Goal: Task Accomplishment & Management: Complete application form

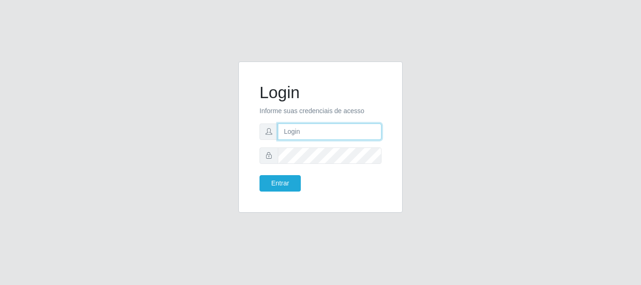
click at [301, 135] on input "text" at bounding box center [330, 131] width 104 height 16
type input "[EMAIL_ADDRESS][PERSON_NAME][DOMAIN_NAME]"
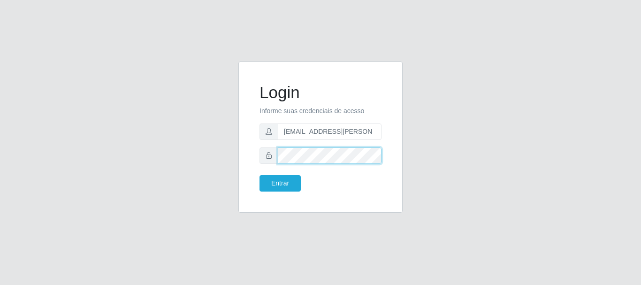
click at [259, 175] on button "Entrar" at bounding box center [279, 183] width 41 height 16
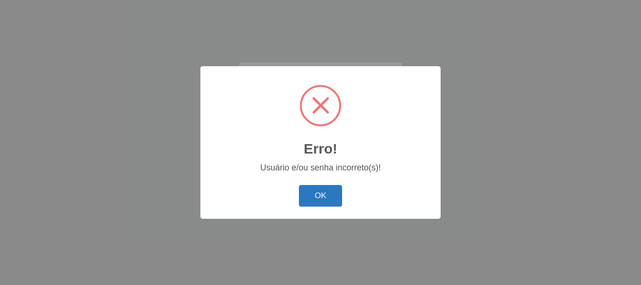
click at [317, 205] on button "OK" at bounding box center [321, 196] width 44 height 22
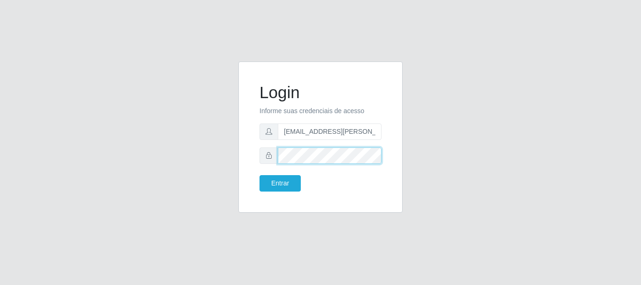
click at [259, 175] on button "Entrar" at bounding box center [279, 183] width 41 height 16
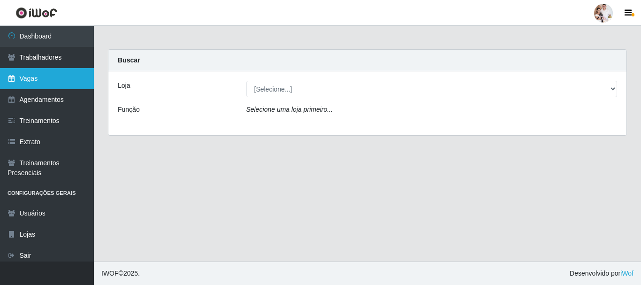
click at [26, 80] on link "Vagas" at bounding box center [47, 78] width 94 height 21
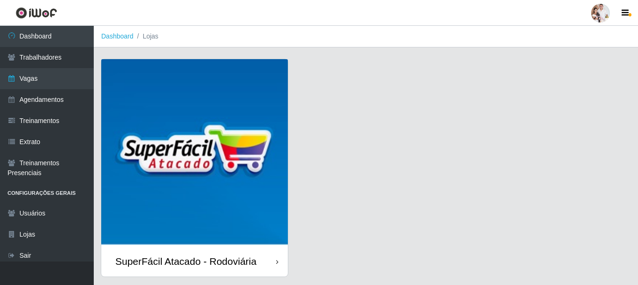
click at [177, 147] on img at bounding box center [194, 152] width 187 height 187
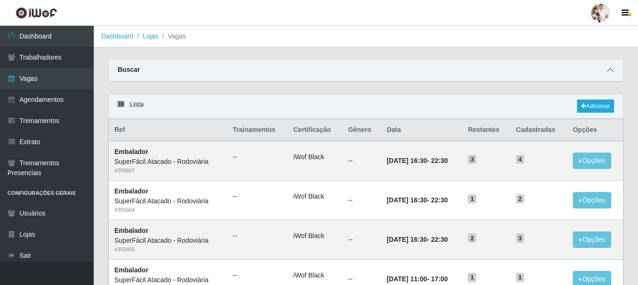
click at [611, 72] on icon at bounding box center [611, 70] width 7 height 7
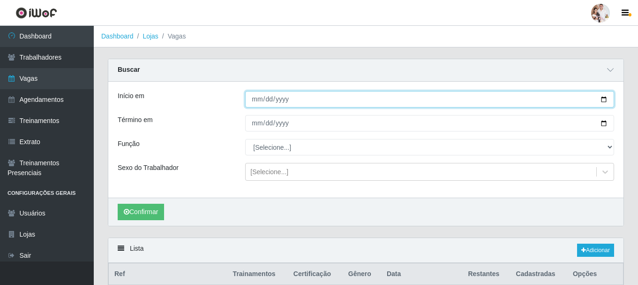
click at [606, 99] on input "Início em" at bounding box center [429, 99] width 369 height 16
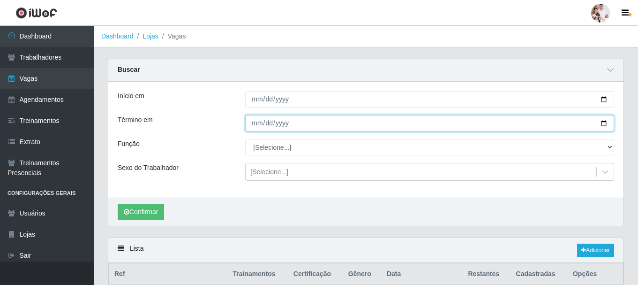
click at [605, 124] on input "Término em" at bounding box center [429, 123] width 369 height 16
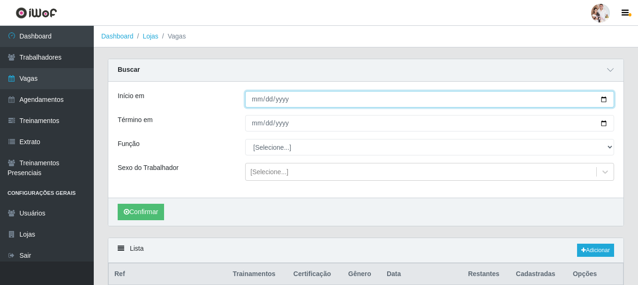
click at [605, 98] on input "[DATE]" at bounding box center [429, 99] width 369 height 16
type input "[DATE]"
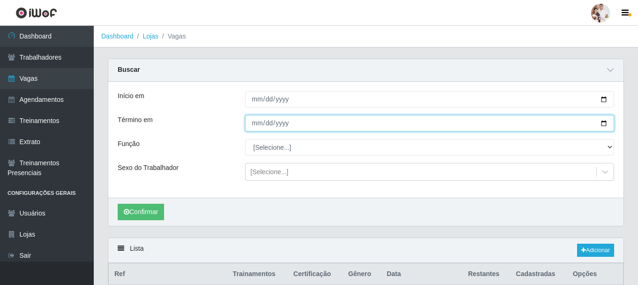
click at [602, 124] on input "Término em" at bounding box center [429, 123] width 369 height 16
type input "[DATE]"
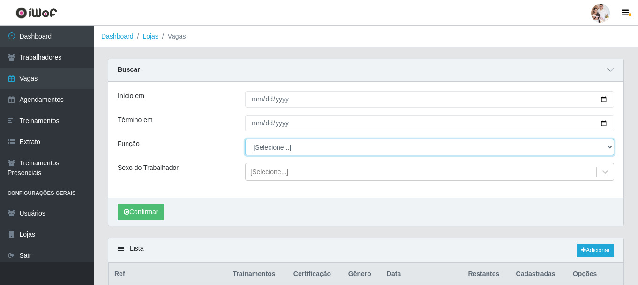
click at [612, 148] on select "[Selecione...] Balconista de Padaria Balconista de Padaria + Balconista de Pada…" at bounding box center [429, 147] width 369 height 16
select select "22"
click at [245, 139] on select "[Selecione...] Balconista de Padaria Balconista de Padaria + Balconista de Pada…" at bounding box center [429, 147] width 369 height 16
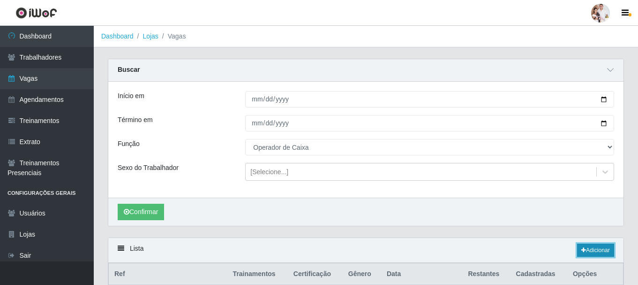
click at [587, 251] on link "Adicionar" at bounding box center [596, 249] width 37 height 13
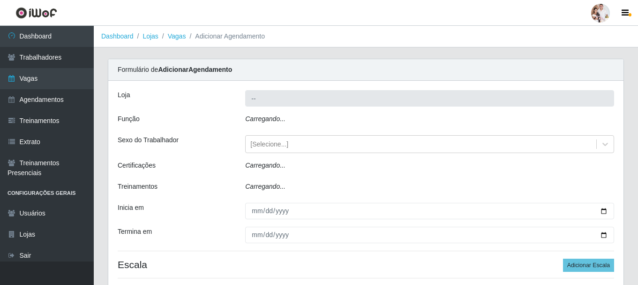
type input "SuperFácil Atacado - Rodoviária"
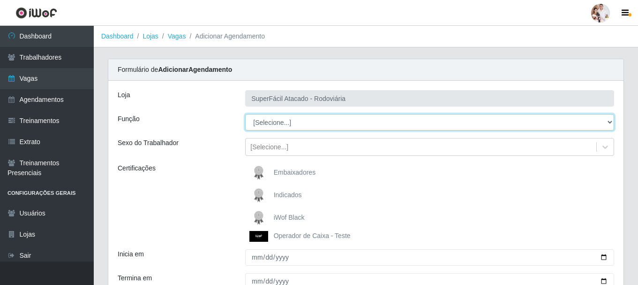
click at [608, 121] on select "[Selecione...] Balconista de Padaria Balconista de Padaria + Balconista de Pada…" at bounding box center [429, 122] width 369 height 16
select select "22"
click at [245, 114] on select "[Selecione...] Balconista de Padaria Balconista de Padaria + Balconista de Pada…" at bounding box center [429, 122] width 369 height 16
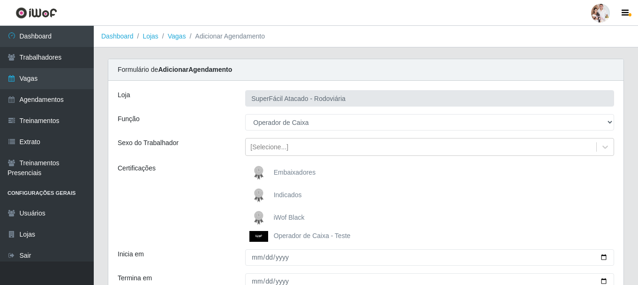
click at [261, 213] on img at bounding box center [261, 217] width 23 height 19
click at [0, 0] on input "iWof Black" at bounding box center [0, 0] width 0 height 0
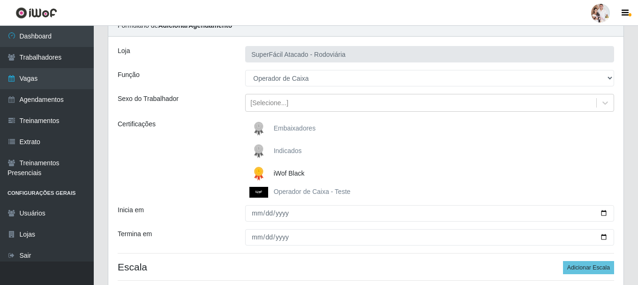
scroll to position [94, 0]
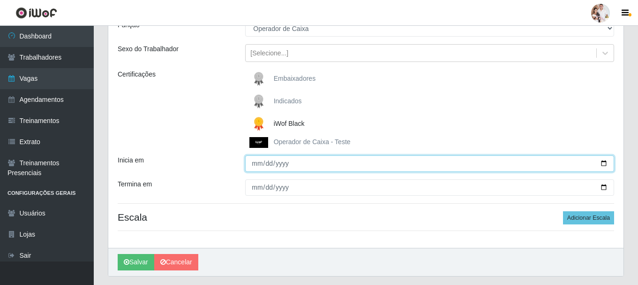
click at [603, 163] on input "Inicia em" at bounding box center [429, 163] width 369 height 16
type input "[DATE]"
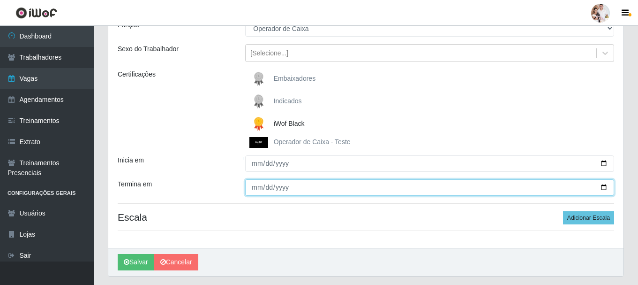
click at [604, 188] on input "Termina em" at bounding box center [429, 187] width 369 height 16
click at [602, 189] on input "[DATE]" at bounding box center [429, 187] width 369 height 16
type input "[DATE]"
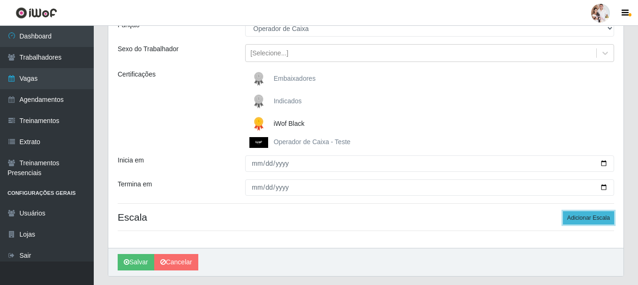
click at [581, 220] on button "Adicionar Escala" at bounding box center [588, 217] width 51 height 13
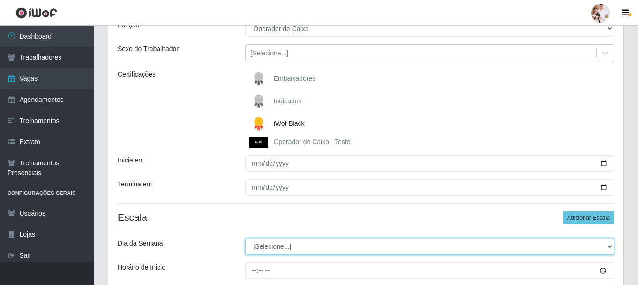
click at [609, 244] on select "[Selecione...] Segunda Terça Quarta Quinta Sexta Sábado Domingo" at bounding box center [429, 246] width 369 height 16
select select "3"
click at [245, 238] on select "[Selecione...] Segunda Terça Quarta Quinta Sexta Sábado Domingo" at bounding box center [429, 246] width 369 height 16
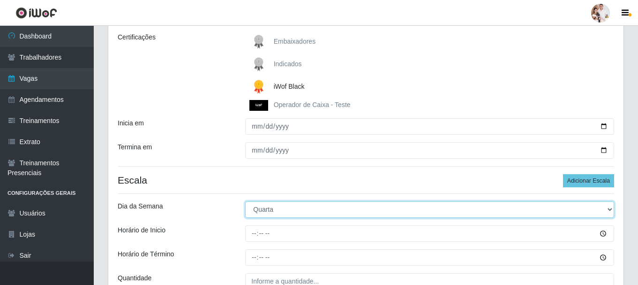
scroll to position [188, 0]
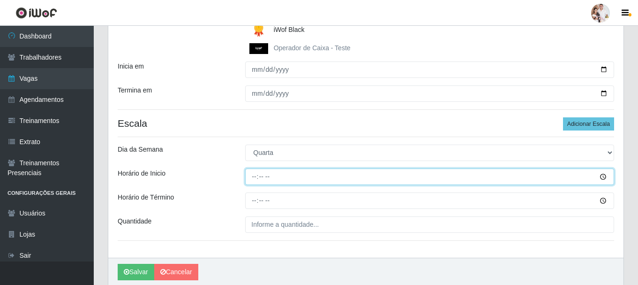
click at [253, 178] on input "Horário de Inicio" at bounding box center [429, 176] width 369 height 16
type input "16:30"
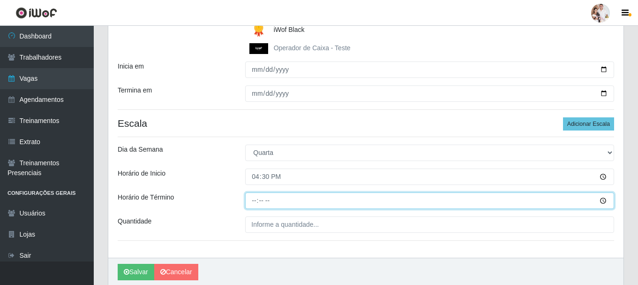
click at [256, 198] on input "Horário de Término" at bounding box center [429, 200] width 369 height 16
type input "22:30"
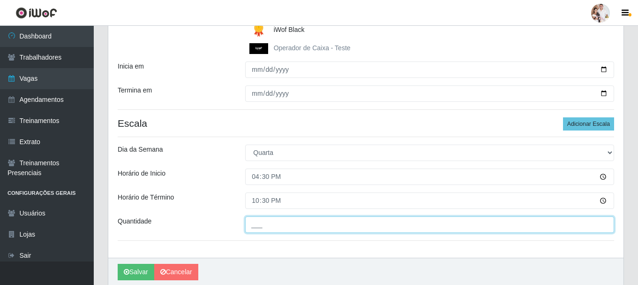
click at [256, 232] on input "___" at bounding box center [429, 224] width 369 height 16
type input "2__"
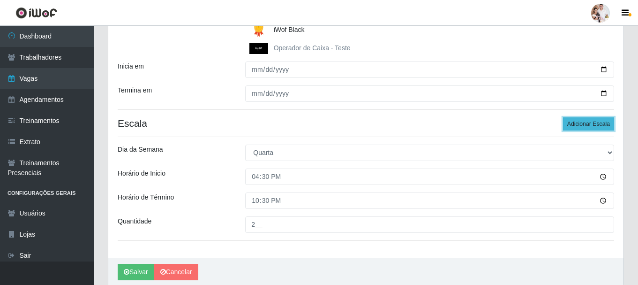
click at [599, 125] on button "Adicionar Escala" at bounding box center [588, 123] width 51 height 13
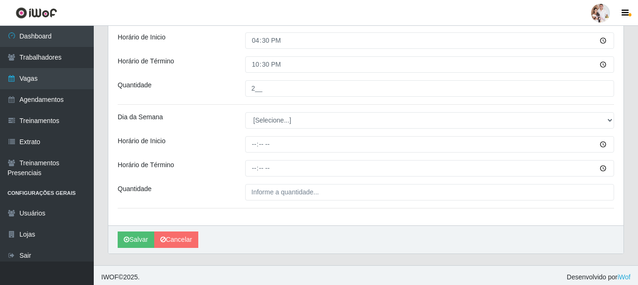
scroll to position [328, 0]
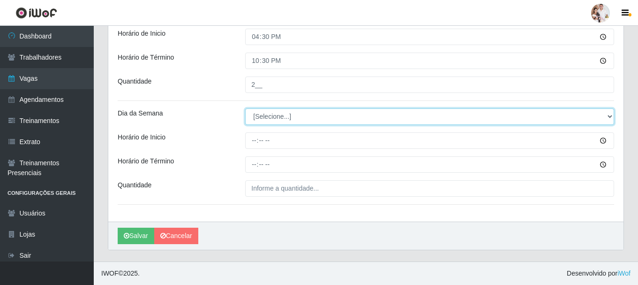
click at [611, 117] on select "[Selecione...] Segunda Terça Quarta Quinta Sexta Sábado Domingo" at bounding box center [429, 116] width 369 height 16
select select "4"
click at [245, 108] on select "[Selecione...] Segunda Terça Quarta Quinta Sexta Sábado Domingo" at bounding box center [429, 116] width 369 height 16
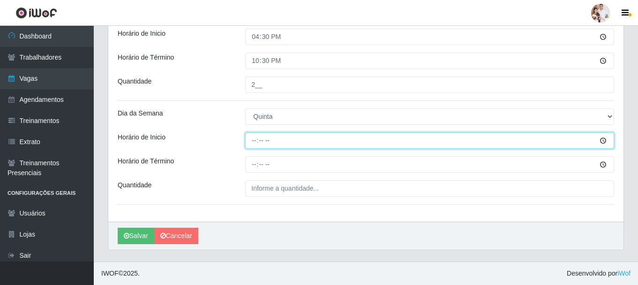
click at [255, 142] on input "Horário de Inicio" at bounding box center [429, 140] width 369 height 16
type input "16:30"
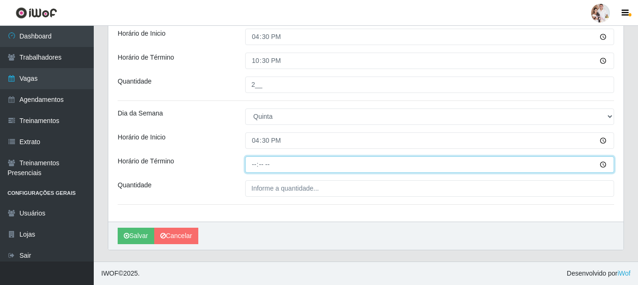
click at [255, 166] on input "Horário de Término" at bounding box center [429, 164] width 369 height 16
type input "22:30"
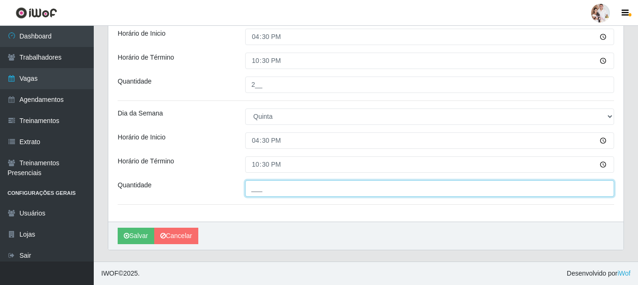
click at [272, 190] on input "___" at bounding box center [429, 188] width 369 height 16
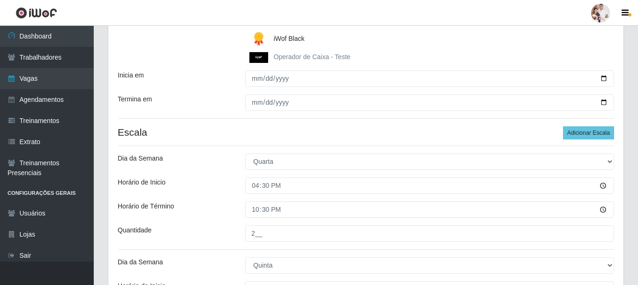
scroll to position [187, 0]
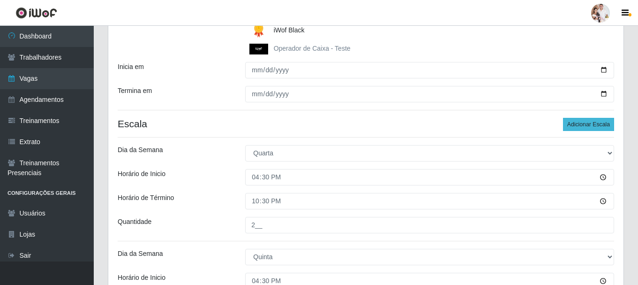
type input "2__"
click at [585, 122] on button "Adicionar Escala" at bounding box center [588, 124] width 51 height 13
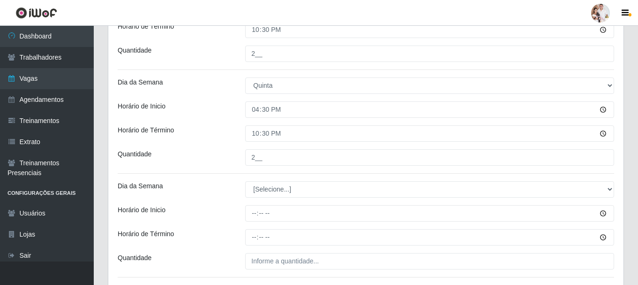
scroll to position [375, 0]
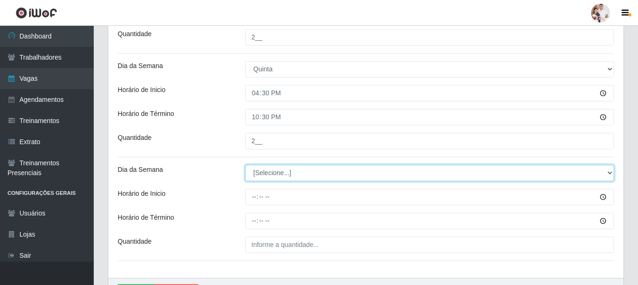
click at [612, 172] on select "[Selecione...] Segunda Terça Quarta Quinta Sexta Sábado Domingo" at bounding box center [429, 173] width 369 height 16
select select "5"
click at [245, 165] on select "[Selecione...] Segunda Terça Quarta Quinta Sexta Sábado Domingo" at bounding box center [429, 173] width 369 height 16
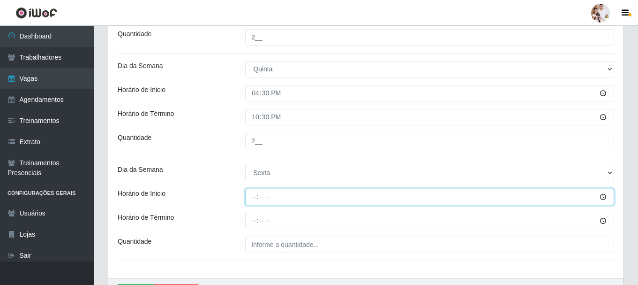
click at [255, 198] on input "Horário de Inicio" at bounding box center [429, 197] width 369 height 16
type input "16:30"
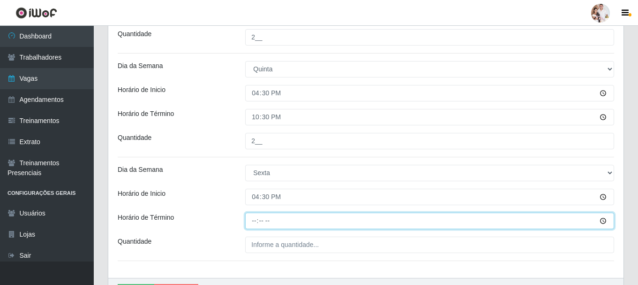
click at [255, 224] on input "Horário de Término" at bounding box center [429, 221] width 369 height 16
type input "22:30"
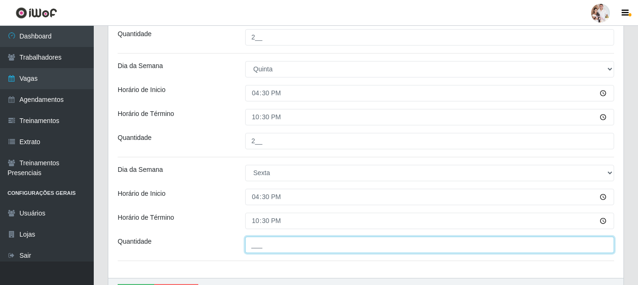
click at [256, 246] on input "___" at bounding box center [429, 244] width 369 height 16
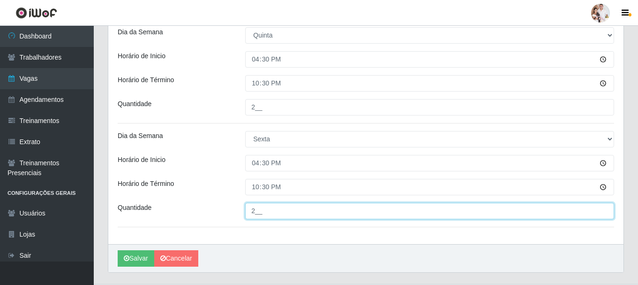
scroll to position [422, 0]
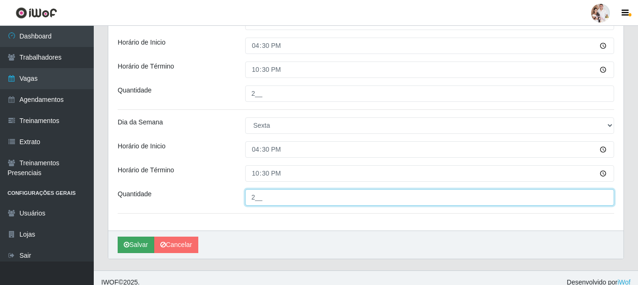
type input "2__"
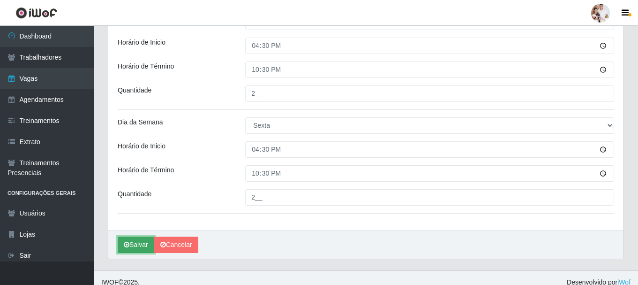
click at [140, 249] on button "Salvar" at bounding box center [136, 244] width 37 height 16
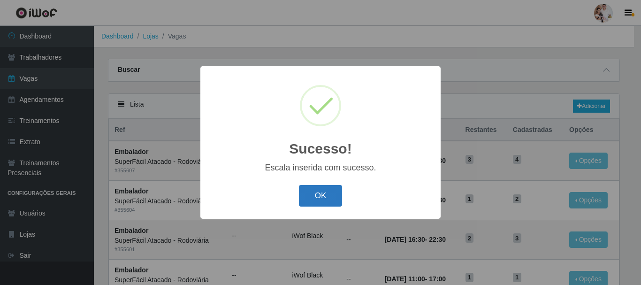
click at [329, 202] on button "OK" at bounding box center [321, 196] width 44 height 22
